Goal: Check status: Check status

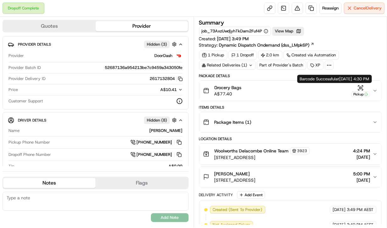
click at [363, 89] on icon "button" at bounding box center [361, 88] width 6 height 6
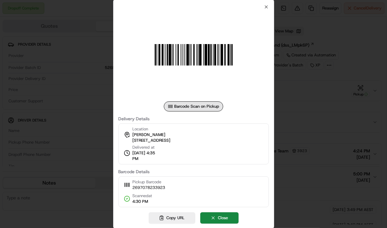
click at [222, 64] on img at bounding box center [194, 54] width 91 height 91
click at [263, 7] on div "Barcode Scan on Pickup Delivery Details Location [PERSON_NAME] [STREET_ADDRESS]…" at bounding box center [194, 105] width 150 height 203
click at [269, 6] on div "Barcode Scan on Pickup Delivery Details Location [PERSON_NAME] [STREET_ADDRESS]…" at bounding box center [193, 114] width 161 height 230
click at [266, 7] on icon "button" at bounding box center [266, 6] width 5 height 5
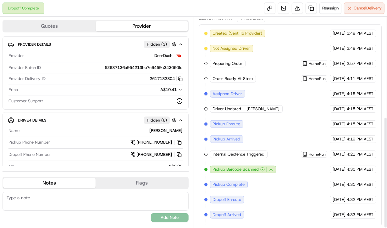
scroll to position [188, 0]
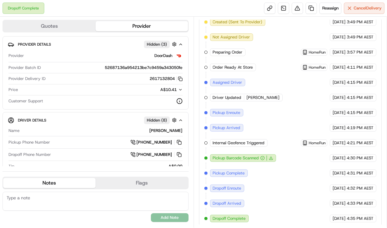
click at [353, 216] on span "4:35 PM AEST" at bounding box center [360, 219] width 27 height 6
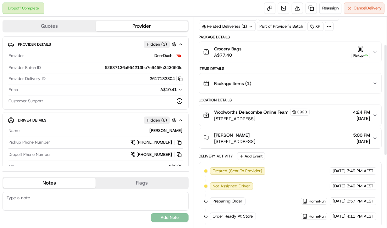
scroll to position [0, 0]
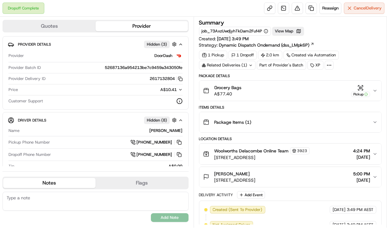
click at [376, 88] on icon "button" at bounding box center [375, 90] width 5 height 5
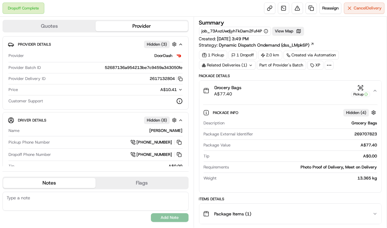
click at [376, 88] on icon "button" at bounding box center [375, 90] width 5 height 5
click at [375, 93] on icon "button" at bounding box center [375, 90] width 5 height 5
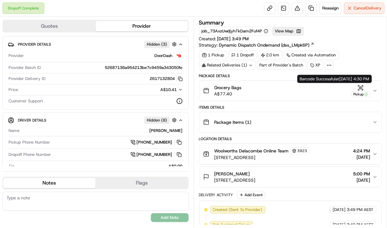
click at [364, 92] on div "Pickup" at bounding box center [361, 94] width 19 height 5
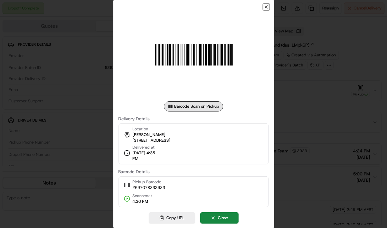
click at [267, 6] on icon "button" at bounding box center [266, 6] width 5 height 5
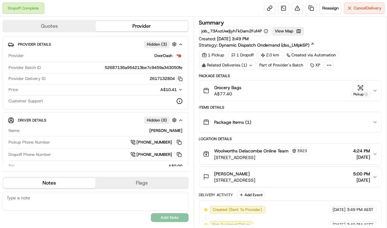
click at [373, 124] on div "Package Items ( 1 )" at bounding box center [288, 122] width 170 height 13
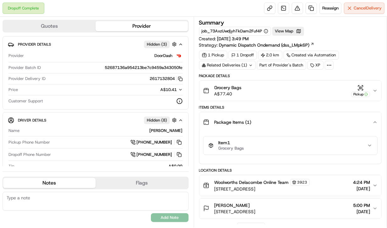
click at [373, 124] on div "Package Items ( 1 )" at bounding box center [288, 122] width 170 height 13
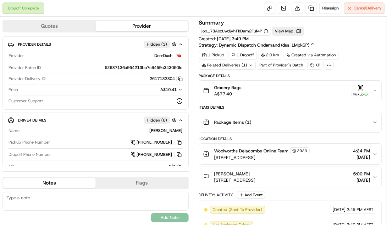
click at [373, 124] on div "Package Items ( 1 )" at bounding box center [288, 122] width 170 height 13
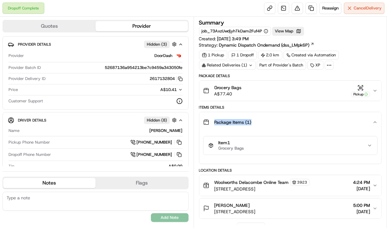
click at [373, 124] on div "Package Items ( 1 )" at bounding box center [288, 122] width 170 height 13
click at [378, 120] on icon "button" at bounding box center [375, 122] width 5 height 5
click at [376, 123] on icon "button" at bounding box center [375, 122] width 5 height 5
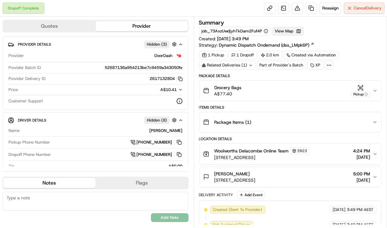
click at [284, 32] on button "View Map" at bounding box center [289, 31] width 32 height 9
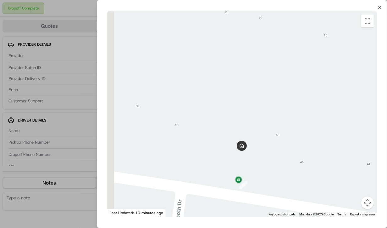
drag, startPoint x: 242, startPoint y: 179, endPoint x: 279, endPoint y: 142, distance: 52.3
click at [279, 142] on div at bounding box center [242, 113] width 270 height 205
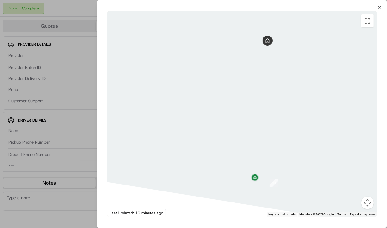
drag, startPoint x: 256, startPoint y: 124, endPoint x: 249, endPoint y: 108, distance: 17.8
click at [249, 108] on div at bounding box center [242, 113] width 270 height 205
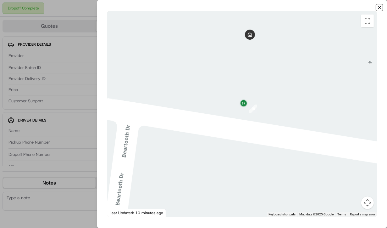
click at [380, 8] on icon "button" at bounding box center [380, 7] width 3 height 3
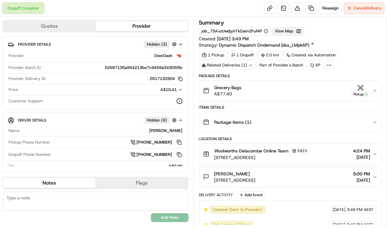
click at [294, 32] on button "View Map" at bounding box center [289, 31] width 32 height 9
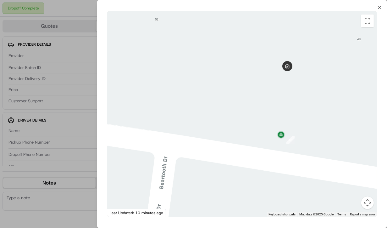
drag, startPoint x: 254, startPoint y: 88, endPoint x: 321, endPoint y: 117, distance: 73.0
click at [320, 116] on div at bounding box center [242, 113] width 270 height 205
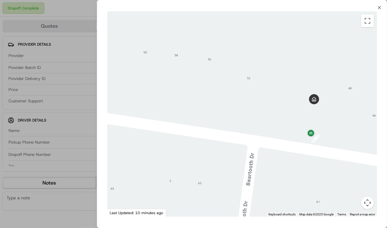
click at [376, 6] on div "Close ← Move left → Move right ↑ Move up ↓ Move down + Zoom in - Zoom out Home …" at bounding box center [242, 114] width 291 height 228
click at [378, 8] on icon "button" at bounding box center [379, 7] width 5 height 5
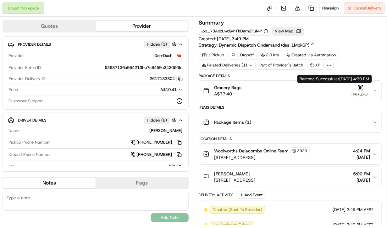
click at [360, 88] on icon "button" at bounding box center [361, 88] width 6 height 6
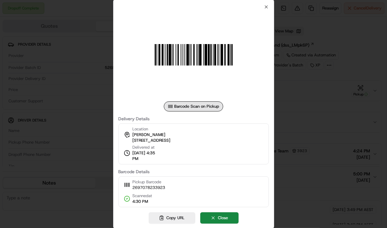
click at [364, 67] on div at bounding box center [193, 114] width 387 height 228
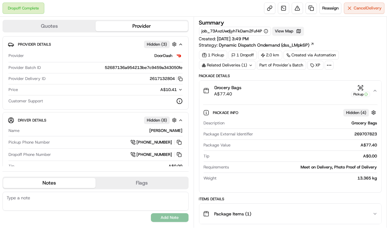
click at [288, 32] on button "View Map" at bounding box center [289, 31] width 32 height 9
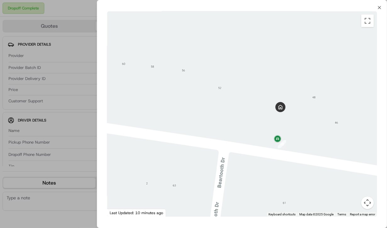
drag, startPoint x: 226, startPoint y: 115, endPoint x: 342, endPoint y: 61, distance: 128.3
click at [342, 61] on div at bounding box center [242, 113] width 270 height 205
click at [378, 7] on icon "button" at bounding box center [379, 7] width 5 height 5
